Goal: Obtain resource: Download file/media

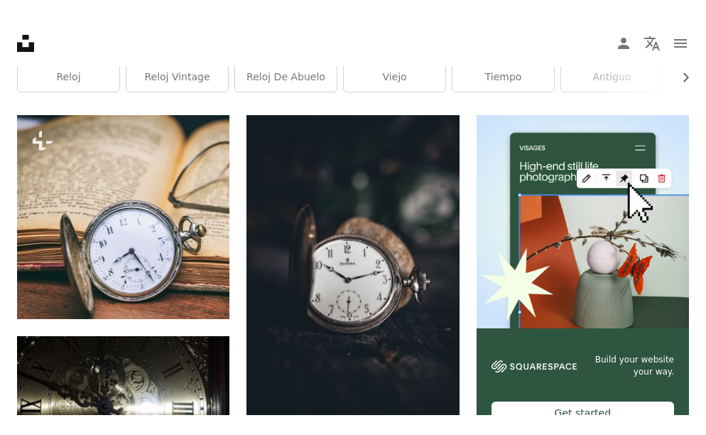
scroll to position [297, 0]
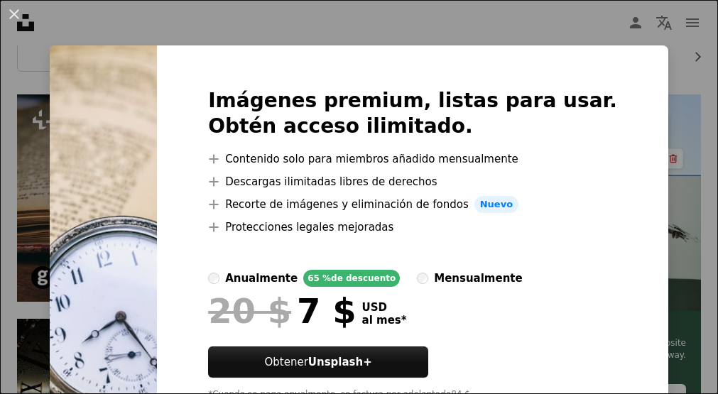
click at [157, 271] on img at bounding box center [103, 249] width 107 height 409
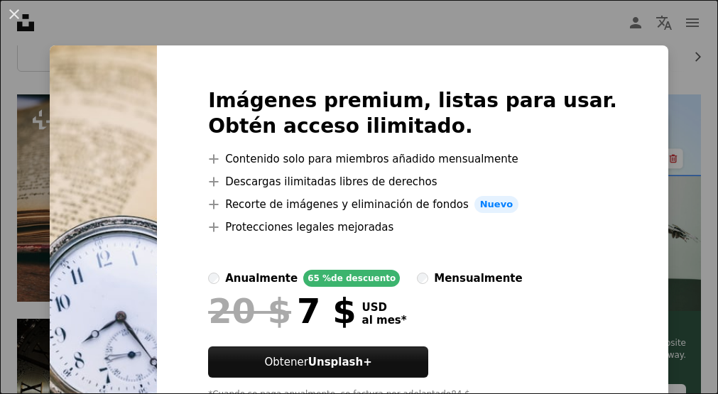
click at [155, 156] on img at bounding box center [103, 249] width 107 height 409
click at [230, 149] on div "Imágenes premium, listas para usar. Obtén acceso ilimitado. A plus sign Conteni…" at bounding box center [413, 249] width 512 height 409
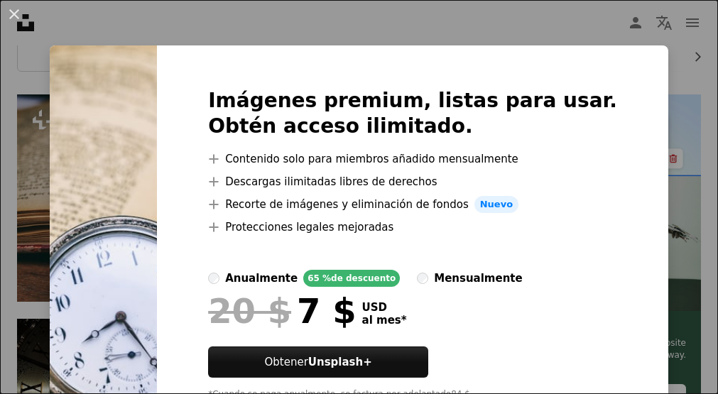
click at [230, 149] on div "Imágenes premium, listas para usar. Obtén acceso ilimitado. A plus sign Conteni…" at bounding box center [413, 249] width 512 height 409
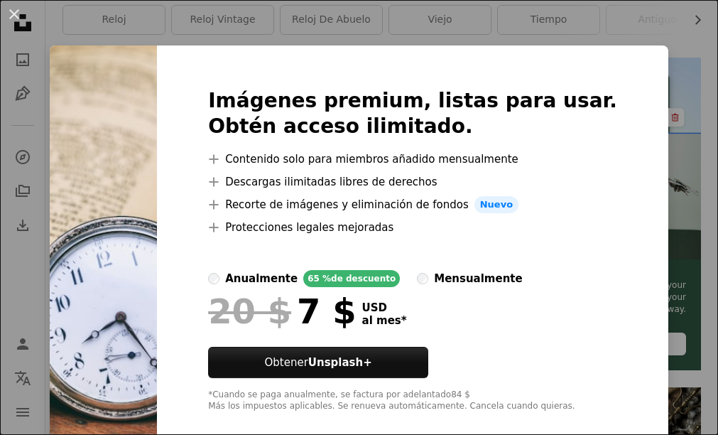
click at [407, 126] on h2 "Imágenes premium, listas para usar. Obtén acceso ilimitado." at bounding box center [412, 113] width 409 height 51
click at [603, 78] on div "Imágenes premium, listas para usar. Obtén acceso ilimitado. A plus sign Conteni…" at bounding box center [413, 249] width 512 height 409
click at [212, 17] on div "An X shape Imágenes premium, listas para usar. Obtén acceso ilimitado. A plus s…" at bounding box center [359, 217] width 718 height 435
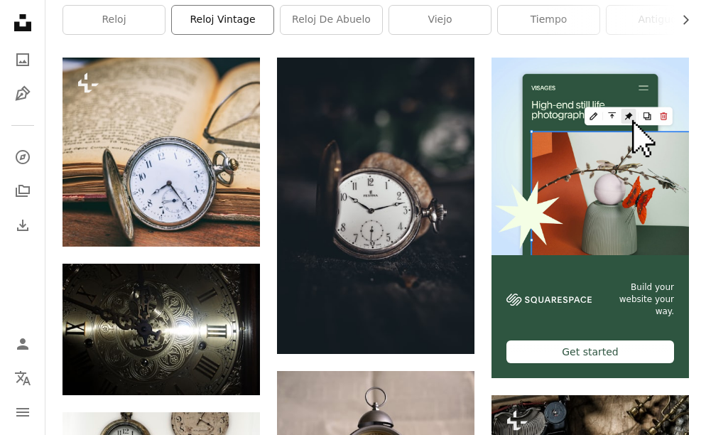
click at [212, 21] on link "Reloj vintage" at bounding box center [223, 20] width 102 height 28
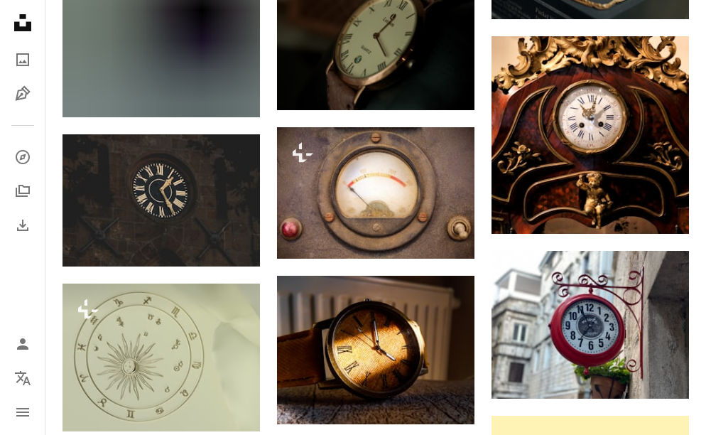
scroll to position [4395, 0]
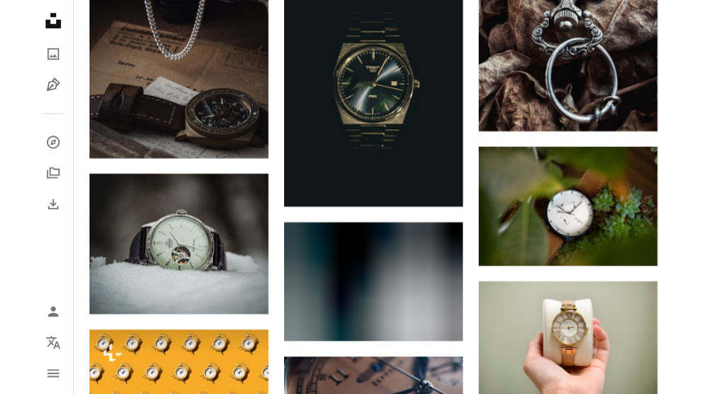
scroll to position [39655, 0]
